Goal: Information Seeking & Learning: Learn about a topic

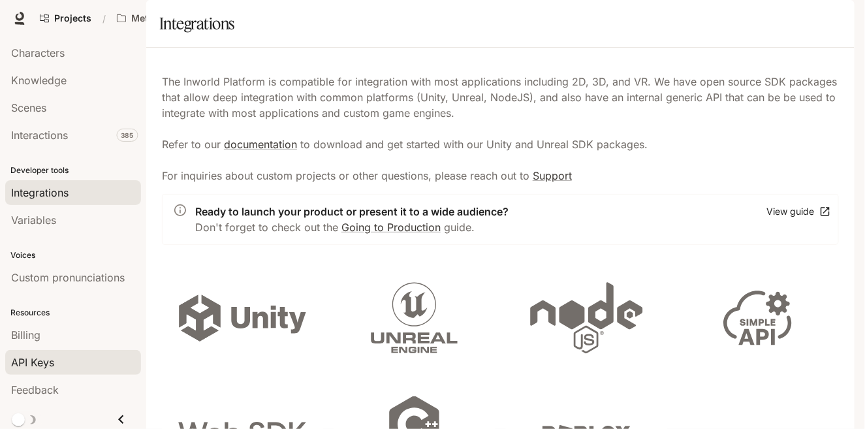
click at [41, 355] on span "API Keys" at bounding box center [32, 363] width 43 height 16
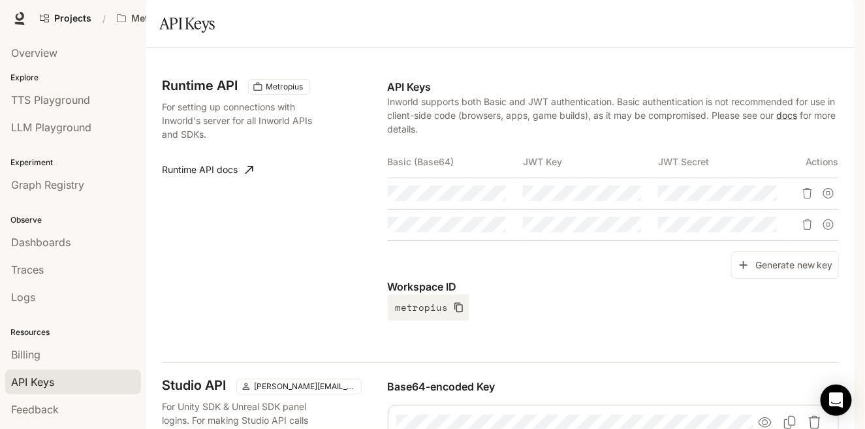
scroll to position [36, 0]
click at [60, 103] on span "TTS Playground" at bounding box center [50, 100] width 79 height 16
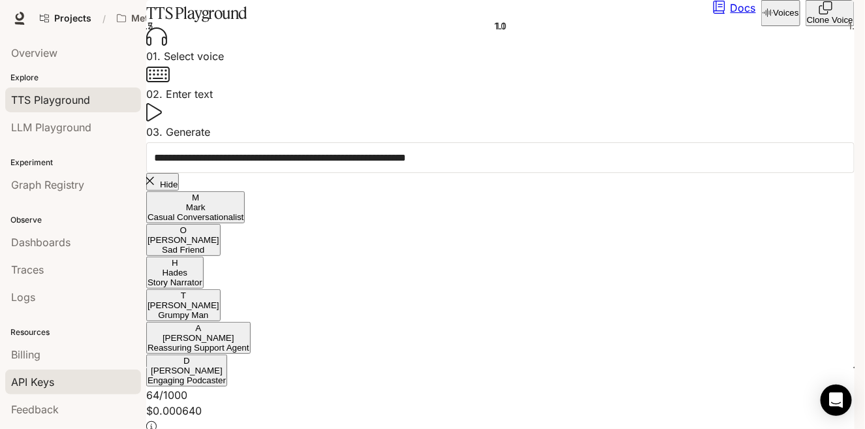
click at [42, 379] on span "API Keys" at bounding box center [32, 382] width 43 height 16
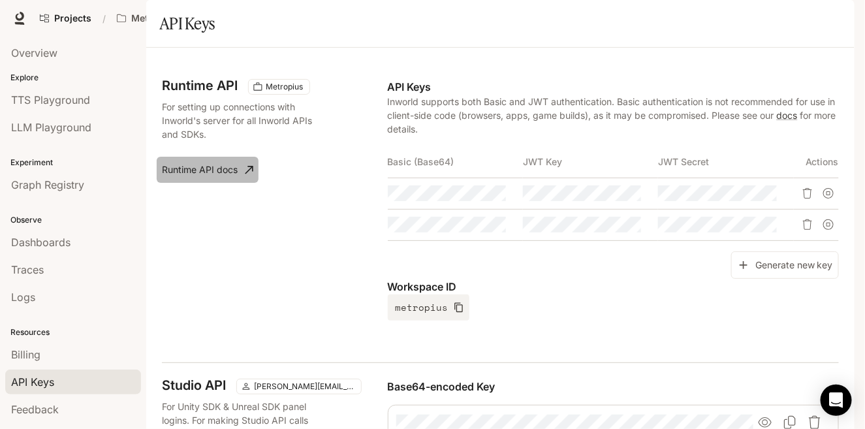
click at [203, 183] on link "Runtime API docs" at bounding box center [208, 170] width 102 height 26
